Goal: Task Accomplishment & Management: Complete application form

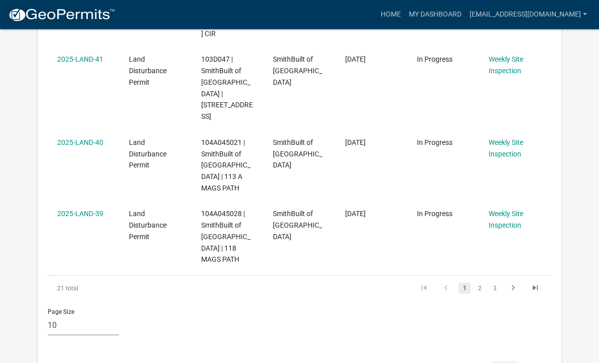
scroll to position [809, 0]
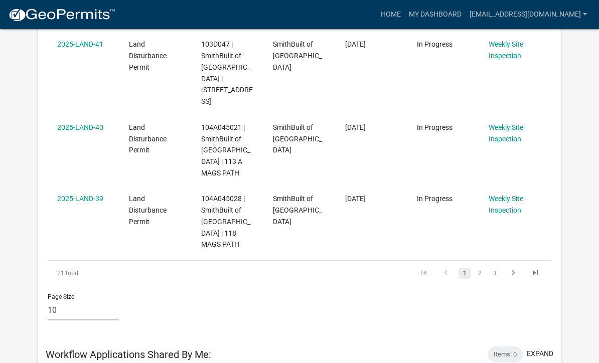
click at [482, 268] on link "2" at bounding box center [479, 273] width 12 height 11
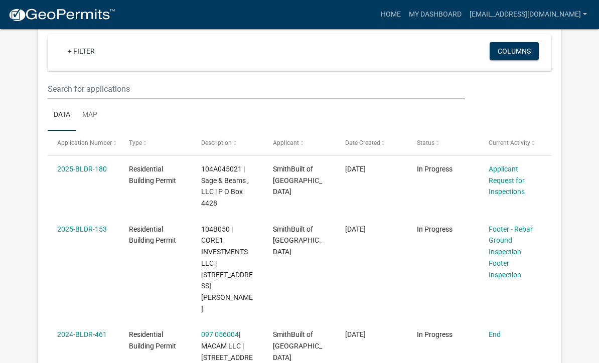
scroll to position [92, 0]
click at [513, 178] on link "Applicant Request for Inspections" at bounding box center [506, 180] width 36 height 31
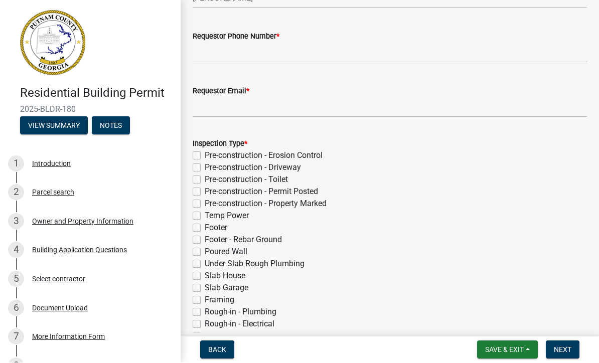
scroll to position [94, 0]
click at [56, 218] on div "Owner and Property Information" at bounding box center [82, 221] width 101 height 7
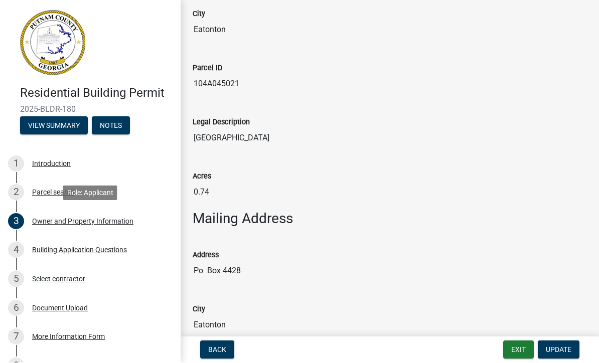
scroll to position [356, 0]
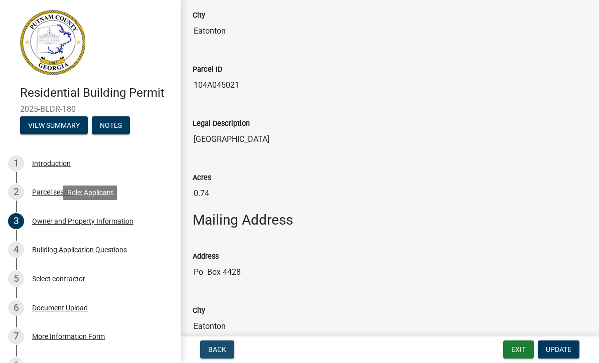
click at [217, 350] on span "Back" at bounding box center [217, 350] width 18 height 8
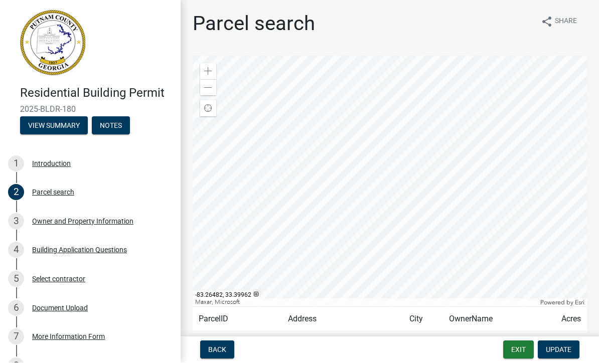
click at [514, 342] on button "Exit" at bounding box center [518, 350] width 31 height 18
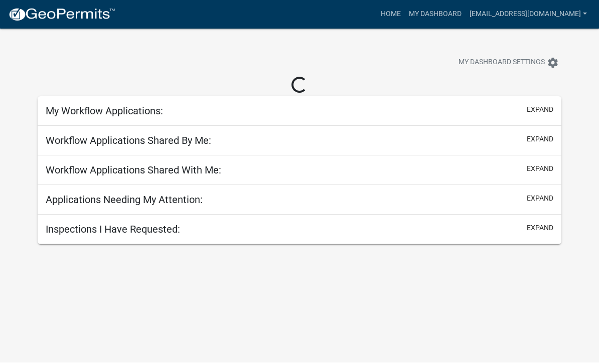
scroll to position [1, 0]
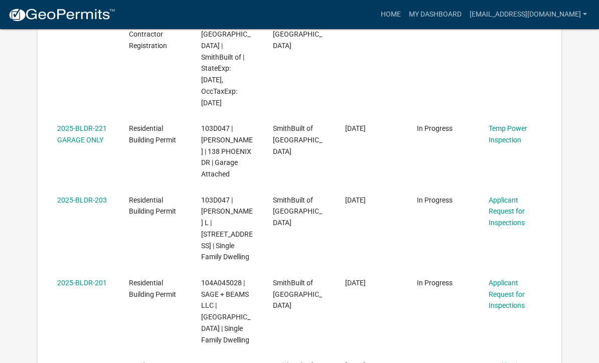
scroll to position [404, 0]
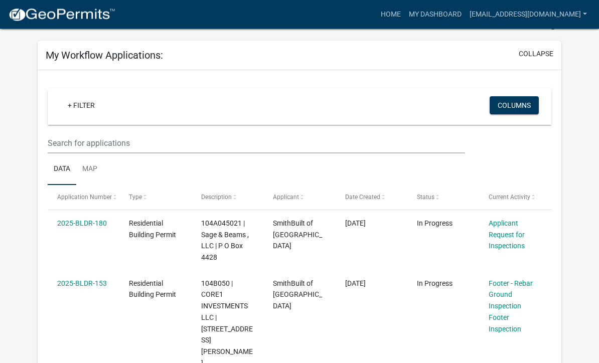
scroll to position [33, 0]
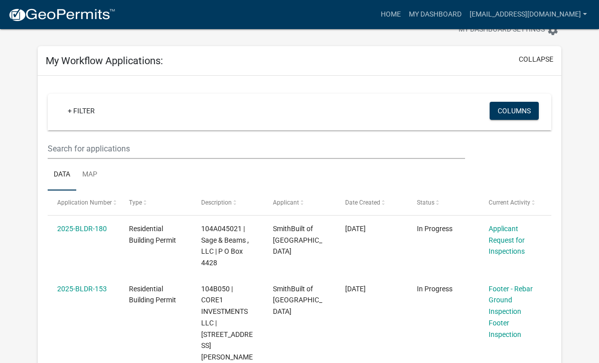
click at [81, 230] on link "2025-BLDR-180" at bounding box center [82, 229] width 50 height 8
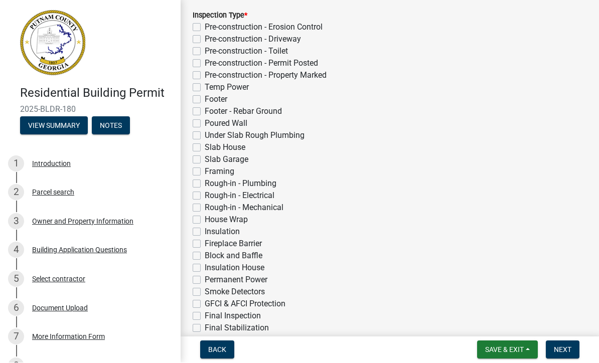
scroll to position [223, 0]
click at [49, 191] on div "Parcel search" at bounding box center [53, 192] width 42 height 7
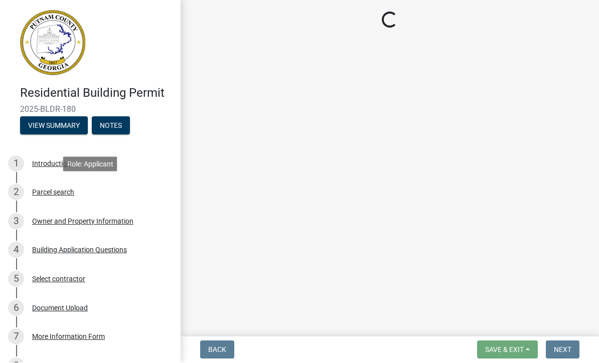
scroll to position [0, 0]
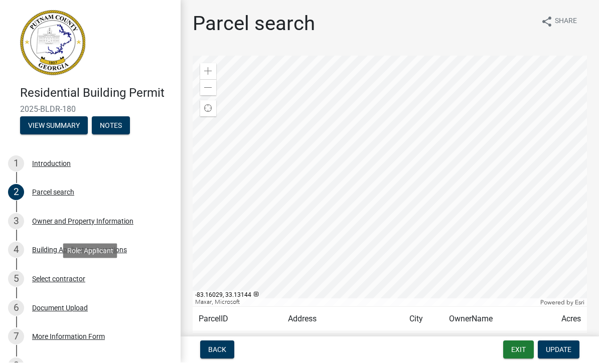
click at [30, 280] on div "5 Select contractor" at bounding box center [86, 279] width 156 height 16
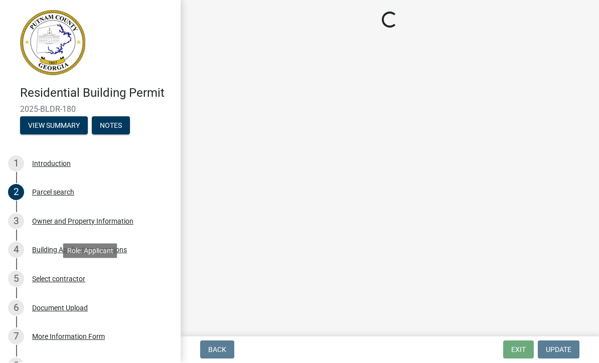
click at [49, 220] on div "Owner and Property Information" at bounding box center [82, 221] width 101 height 7
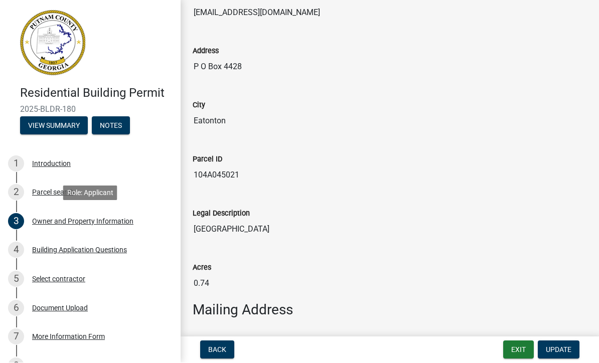
scroll to position [267, 0]
click at [210, 346] on span "Back" at bounding box center [217, 350] width 18 height 8
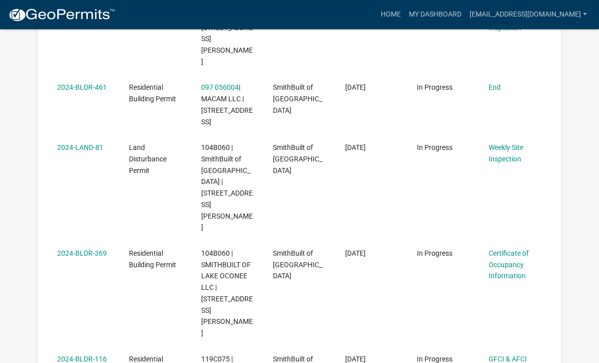
scroll to position [339, 0]
click at [38, 114] on div "+ Filter Columns Data Map Application Number Type Description Applicant Date Cr…" at bounding box center [300, 288] width 524 height 1038
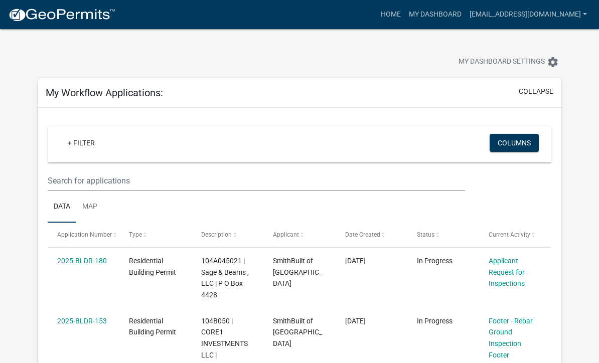
scroll to position [0, 0]
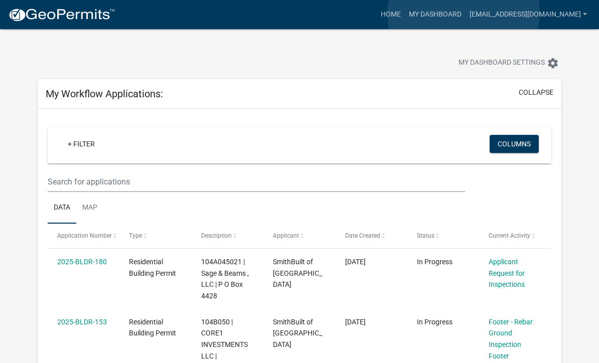
click at [463, 14] on link "My Dashboard" at bounding box center [435, 14] width 61 height 19
click at [465, 21] on link "My Dashboard" at bounding box center [435, 14] width 61 height 19
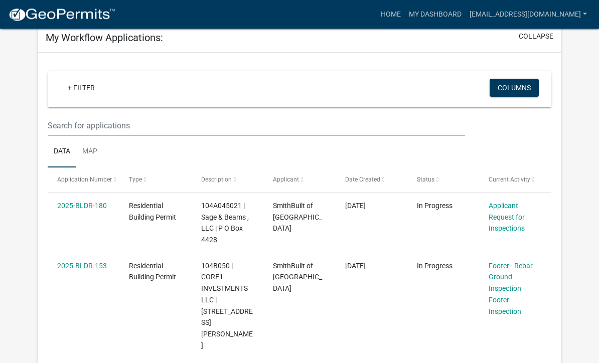
scroll to position [56, 0]
click at [57, 146] on link "Data" at bounding box center [62, 152] width 29 height 32
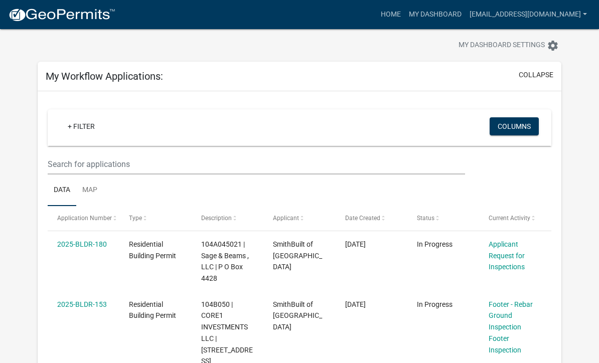
scroll to position [0, 0]
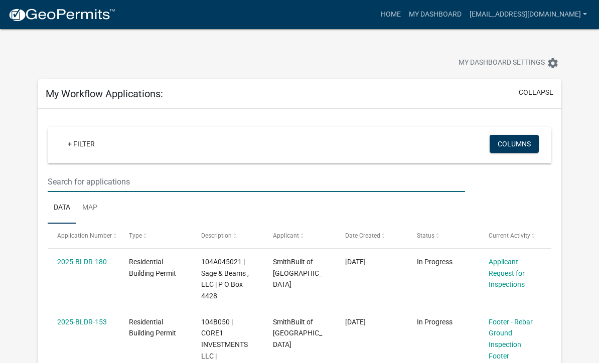
click at [66, 180] on input "text" at bounding box center [256, 181] width 417 height 21
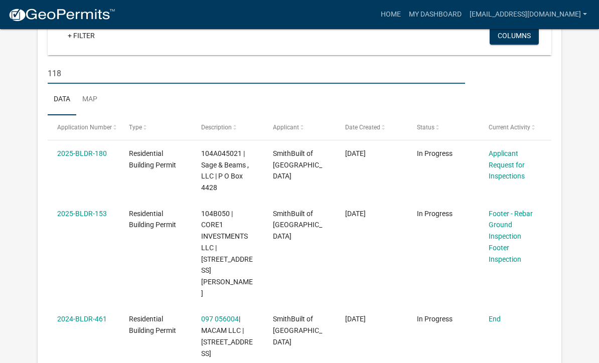
scroll to position [108, 0]
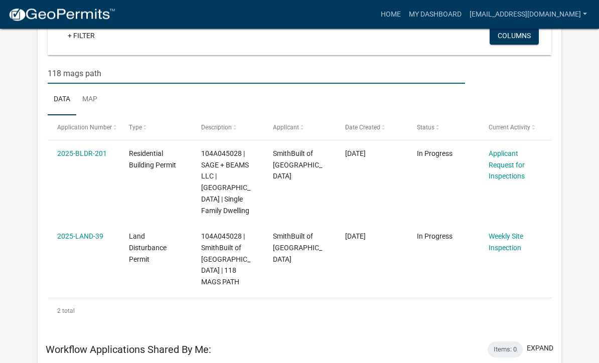
type input "118 mags path"
click at [511, 165] on link "Applicant Request for Inspections" at bounding box center [506, 165] width 36 height 31
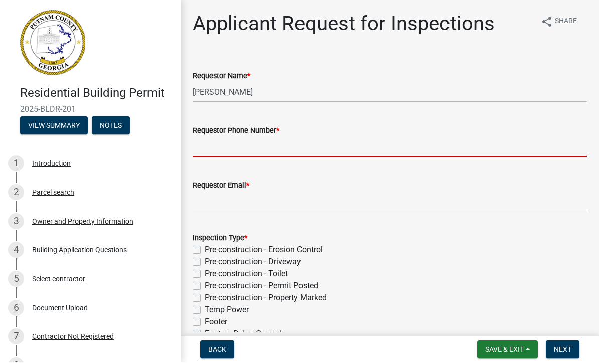
click at [256, 147] on input "Requestor Phone Number *" at bounding box center [389, 147] width 394 height 21
type input "7702313764"
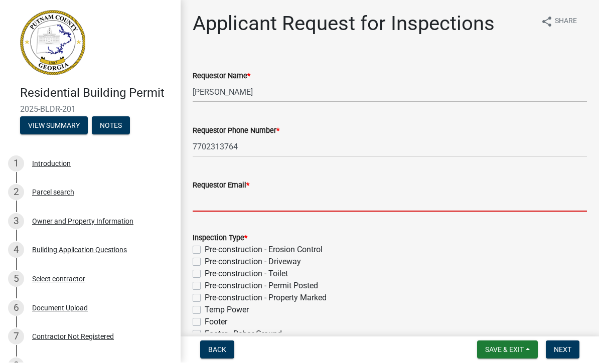
click at [262, 201] on input "Requestor Email *" at bounding box center [389, 201] width 394 height 21
type input "[EMAIL_ADDRESS][DOMAIN_NAME]"
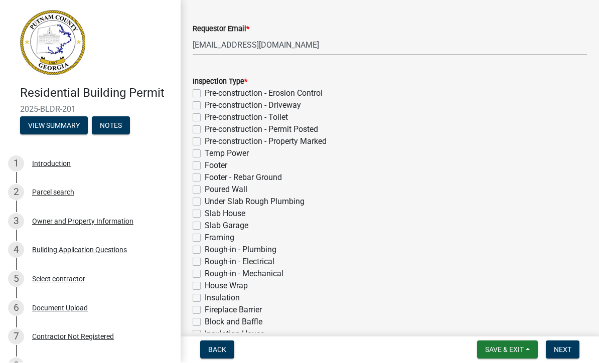
scroll to position [162, 0]
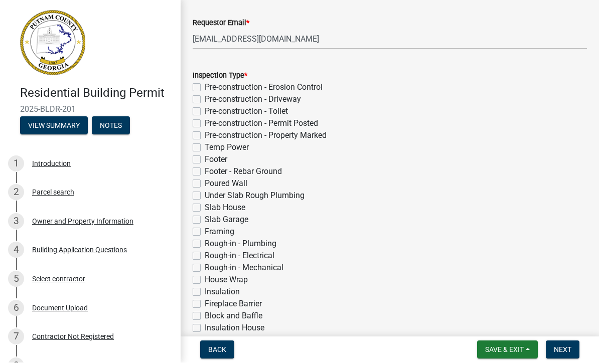
click at [205, 197] on label "Under Slab Rough Plumbing" at bounding box center [255, 196] width 100 height 12
click at [205, 196] on input "Under Slab Rough Plumbing" at bounding box center [208, 193] width 7 height 7
checkbox input "true"
checkbox input "false"
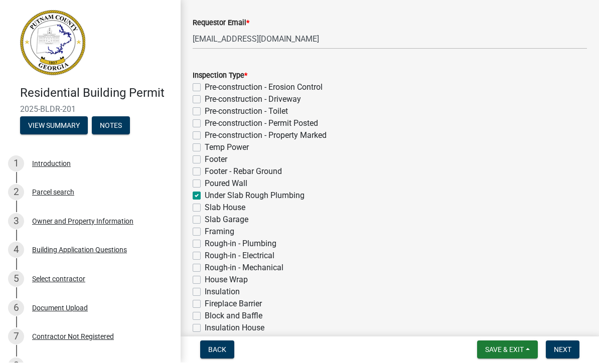
checkbox input "false"
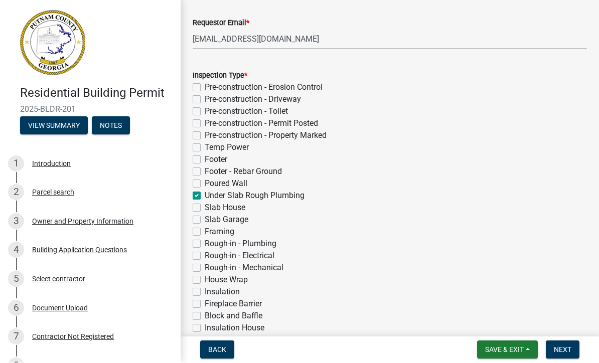
checkbox input "false"
checkbox input "true"
checkbox input "false"
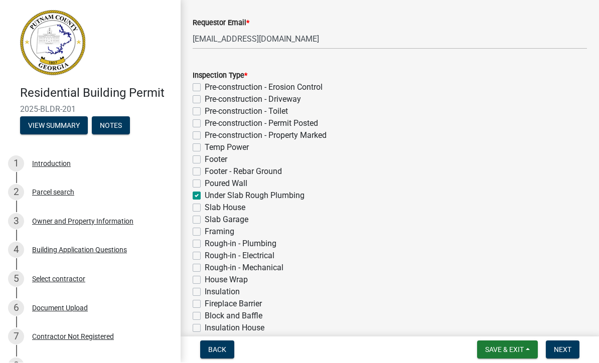
checkbox input "false"
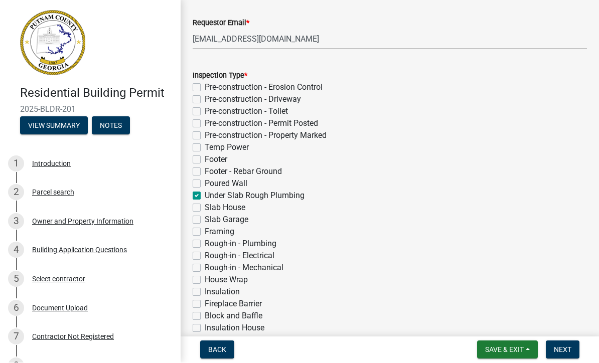
checkbox input "false"
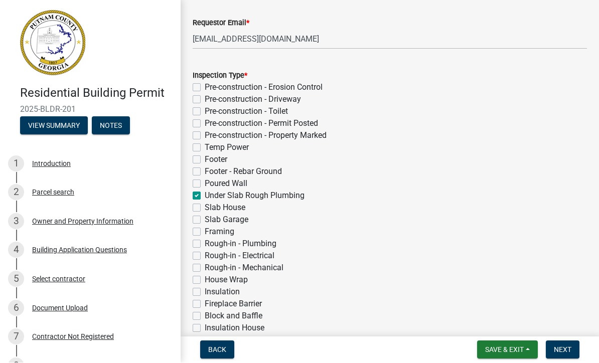
checkbox input "false"
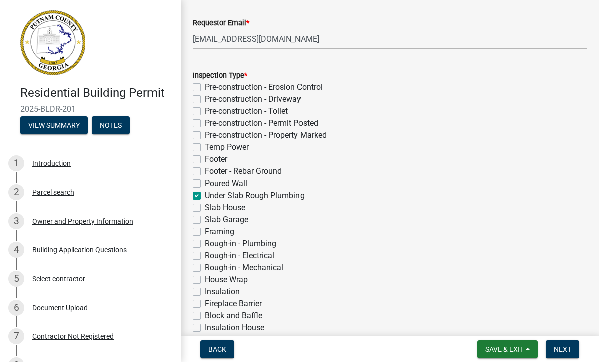
checkbox input "false"
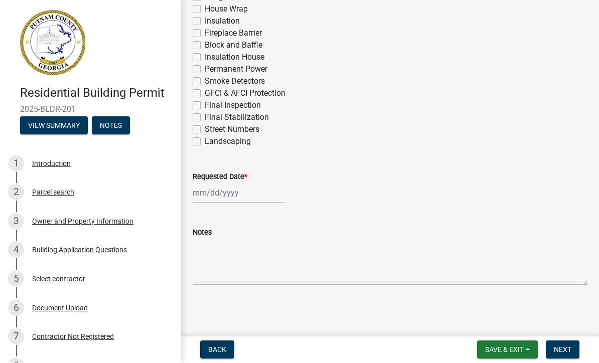
scroll to position [433, 0]
click at [223, 195] on div at bounding box center [238, 193] width 92 height 21
select select "8"
select select "2025"
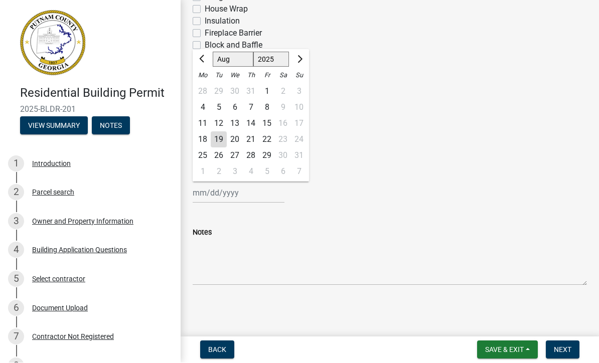
click at [220, 140] on div "19" at bounding box center [219, 140] width 16 height 16
type input "[DATE]"
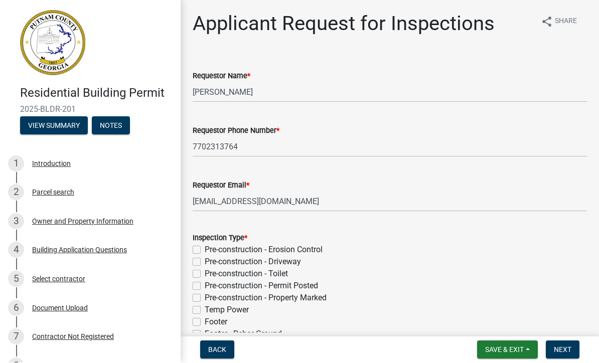
scroll to position [0, 0]
click at [559, 348] on span "Next" at bounding box center [562, 350] width 18 height 8
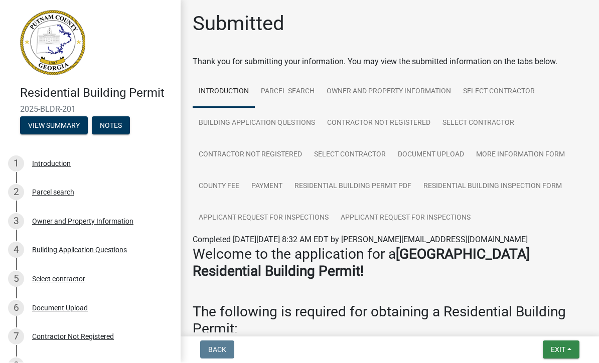
click at [561, 348] on span "Exit" at bounding box center [557, 350] width 15 height 8
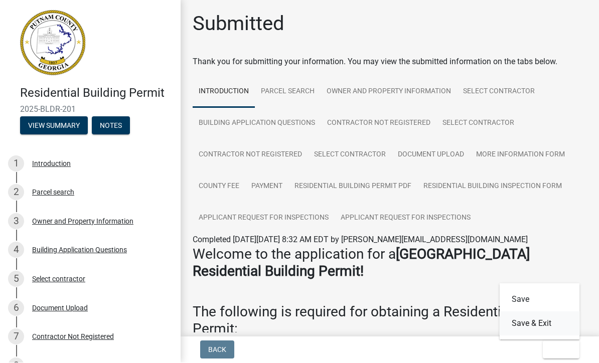
click at [545, 321] on button "Save & Exit" at bounding box center [539, 324] width 80 height 24
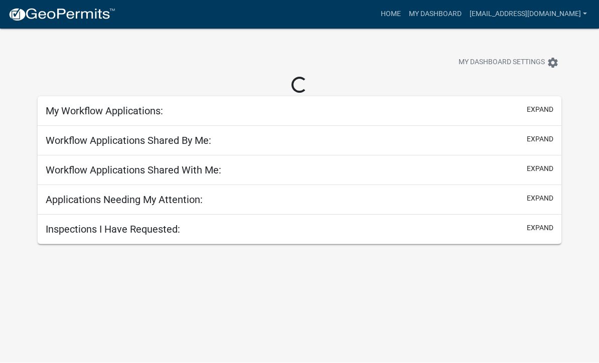
scroll to position [1, 0]
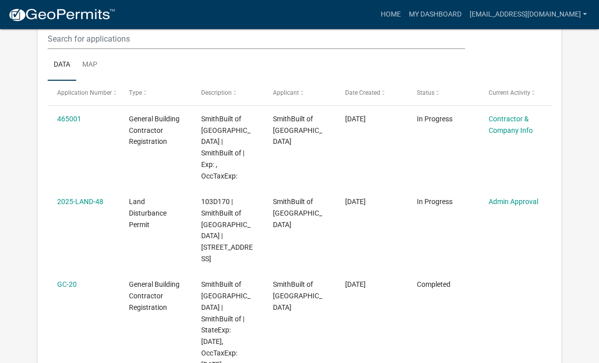
scroll to position [144, 0]
